Goal: Information Seeking & Learning: Learn about a topic

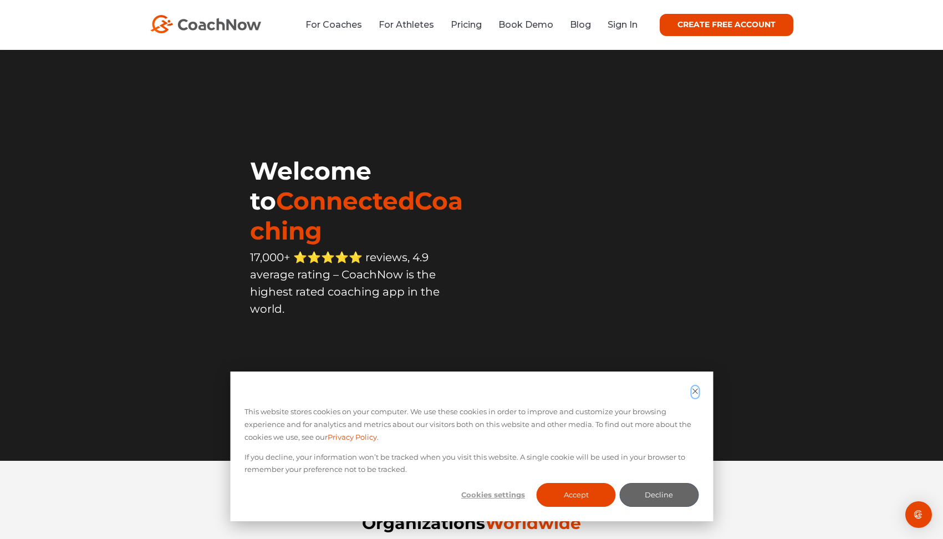
click at [696, 388] on icon "Dismiss cookie banner" at bounding box center [694, 391] width 7 height 7
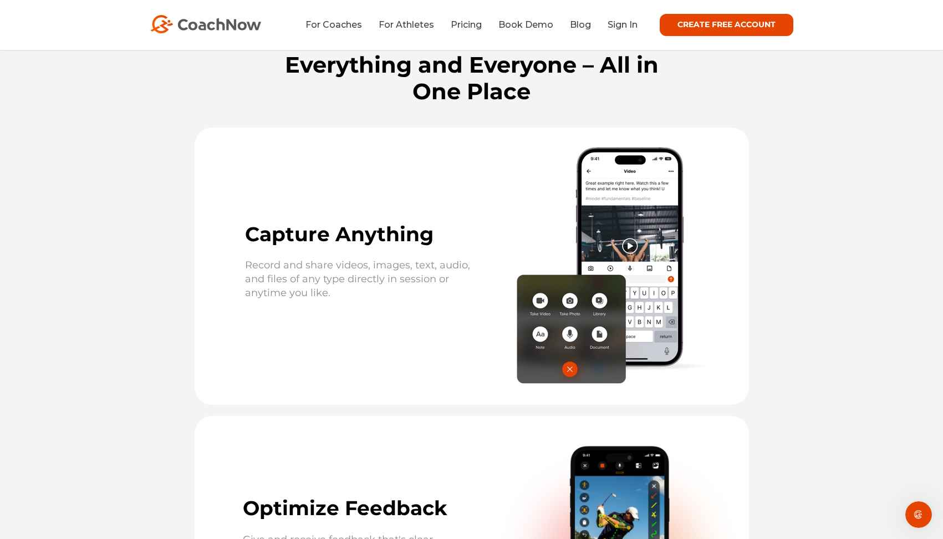
scroll to position [1501, 0]
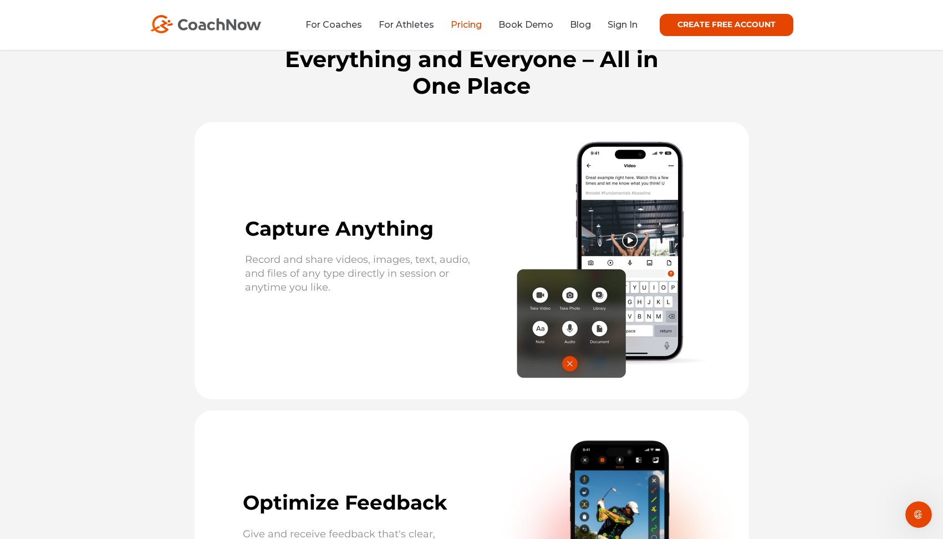
click at [472, 21] on link "Pricing" at bounding box center [466, 24] width 31 height 11
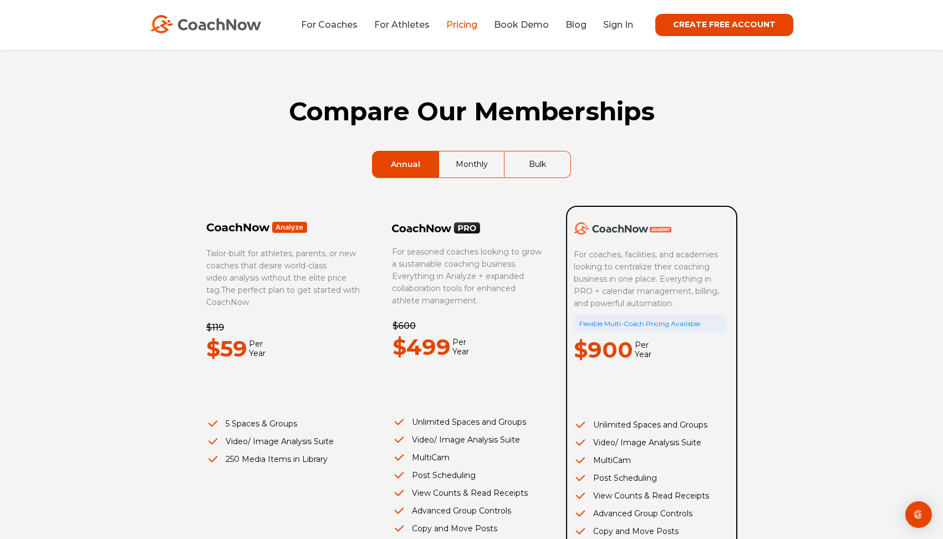
click at [461, 162] on link "Monthly" at bounding box center [471, 164] width 65 height 26
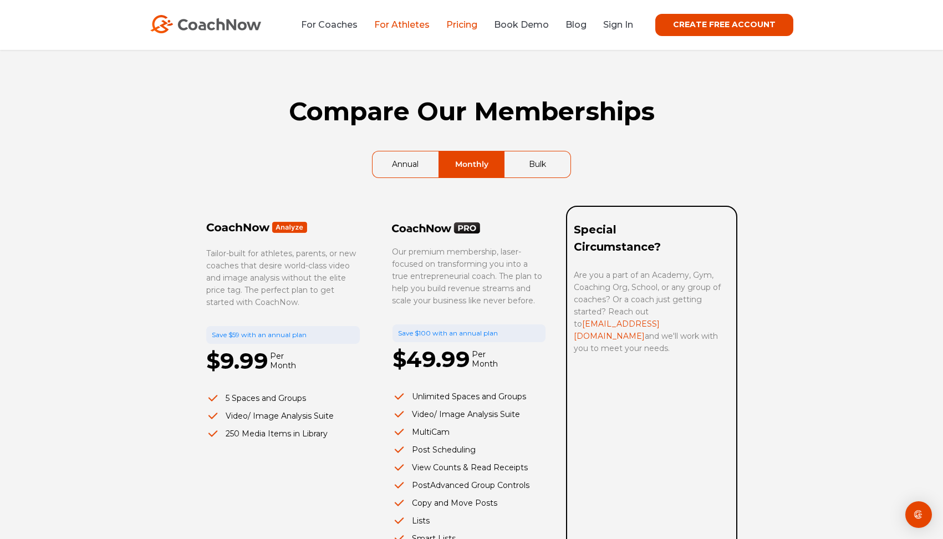
click at [409, 23] on link "For Athletes" at bounding box center [401, 24] width 55 height 11
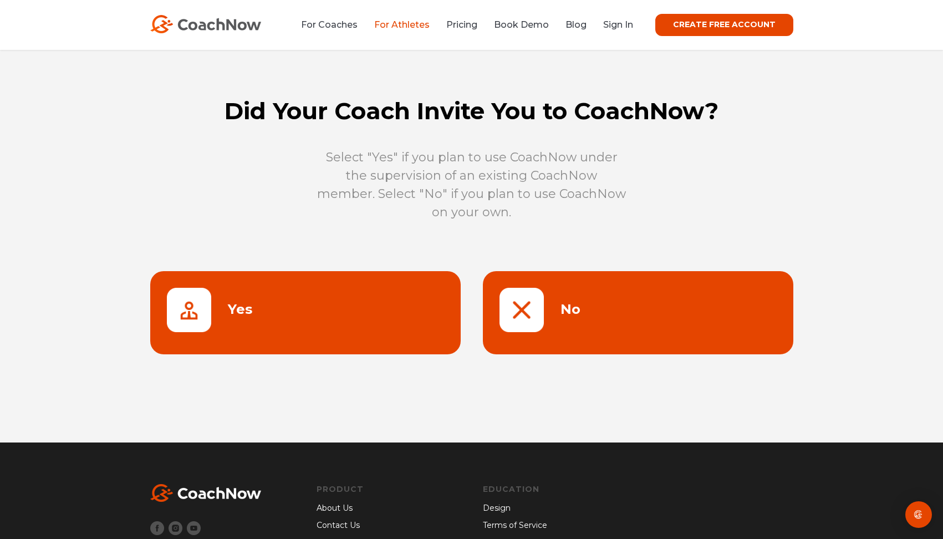
click at [527, 293] on link at bounding box center [638, 312] width 310 height 83
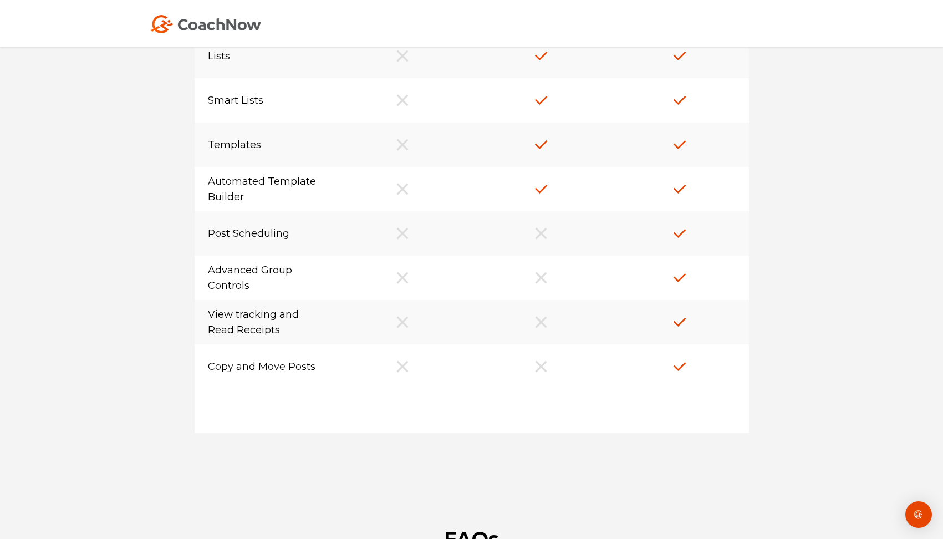
scroll to position [4594, 0]
